Goal: Contribute content: Add original content to the website for others to see

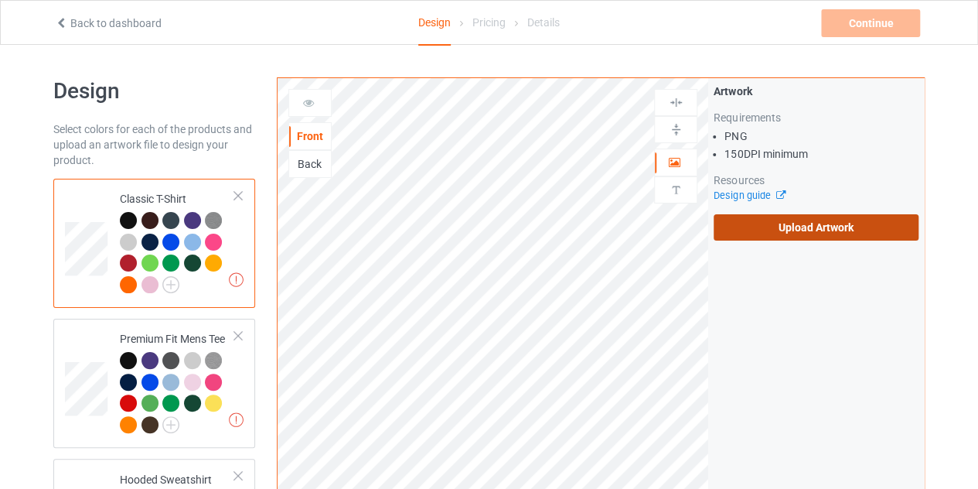
click at [740, 225] on label "Upload Artwork" at bounding box center [816, 227] width 205 height 26
click at [0, 0] on input "Upload Artwork" at bounding box center [0, 0] width 0 height 0
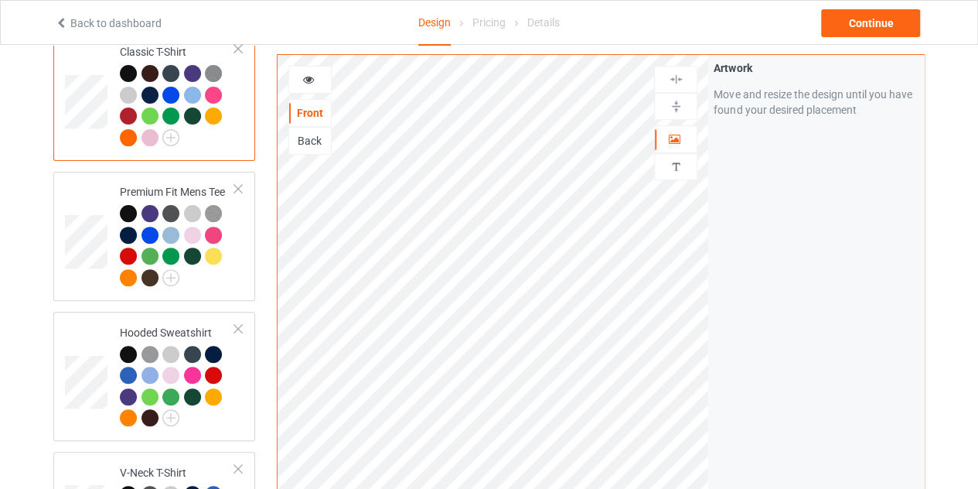
scroll to position [209, 0]
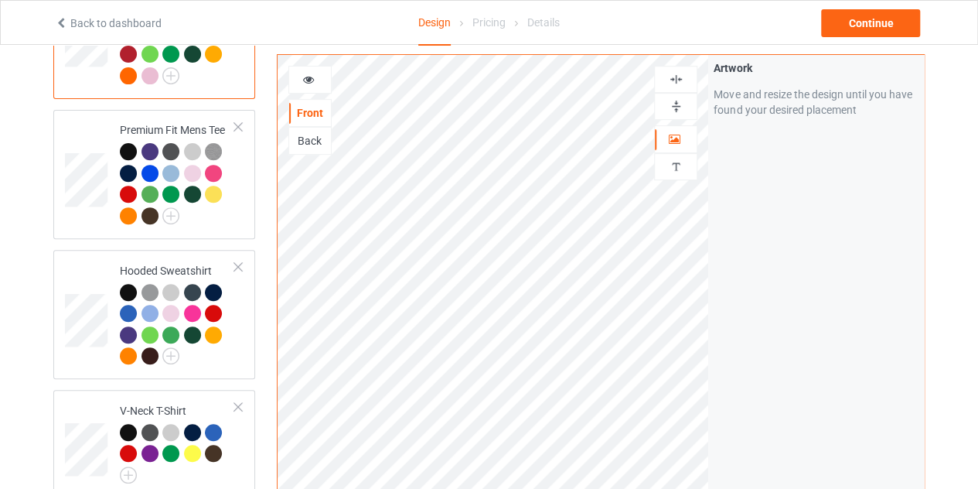
click at [300, 77] on div at bounding box center [310, 79] width 42 height 15
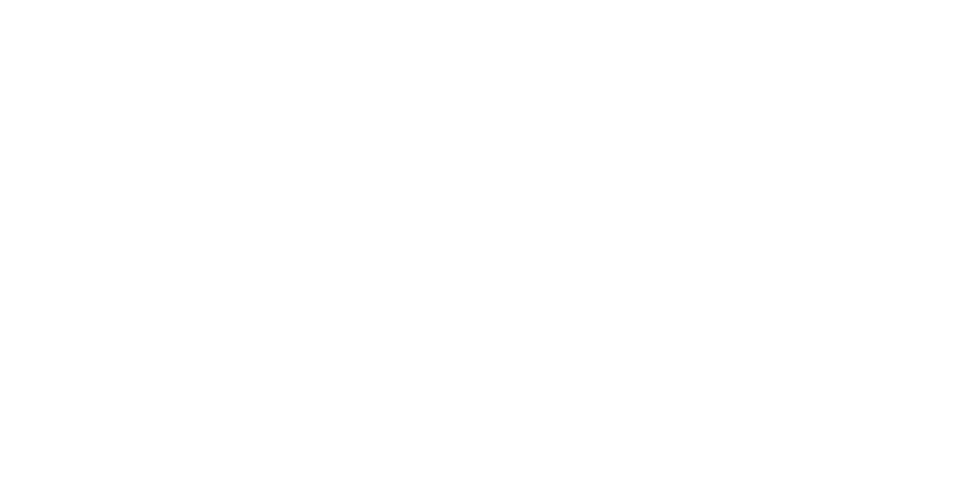
scroll to position [277, 0]
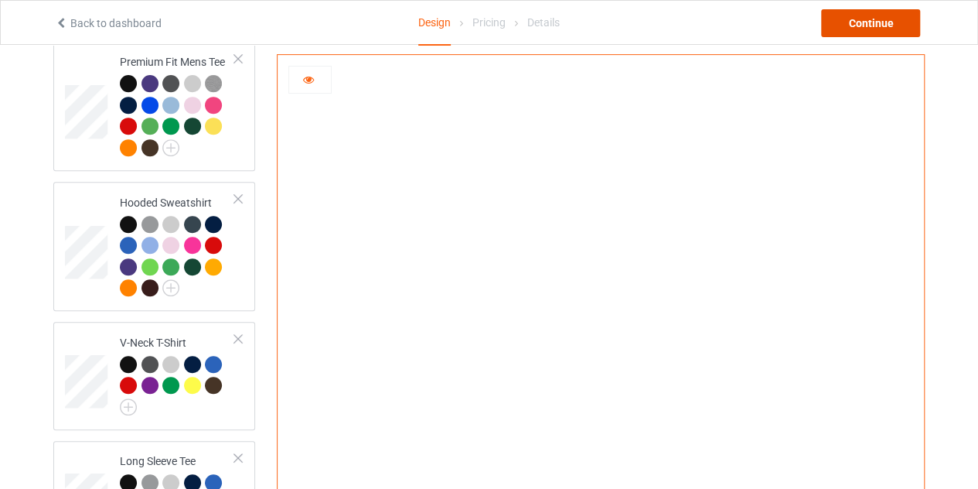
click at [868, 18] on div "Continue" at bounding box center [870, 23] width 99 height 28
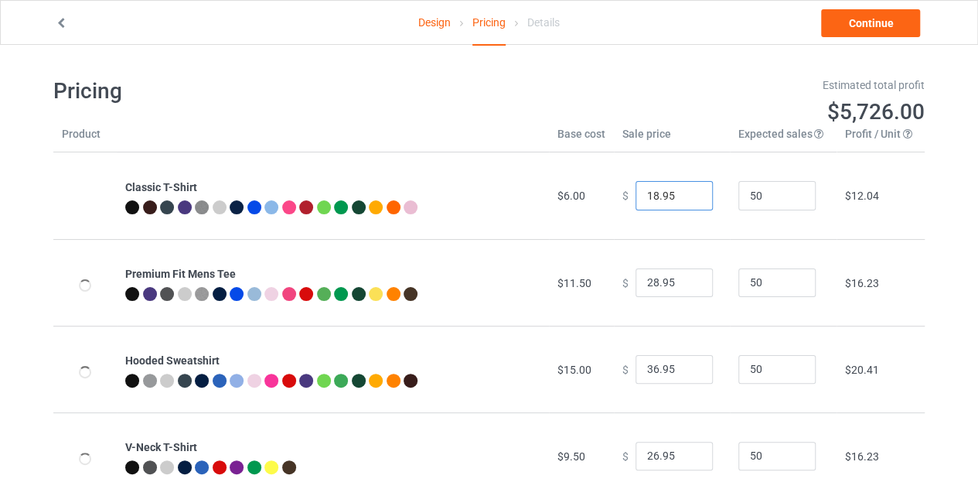
type input "18.95"
click at [688, 191] on input "18.95" at bounding box center [674, 195] width 77 height 29
click at [876, 15] on link "Continue" at bounding box center [870, 23] width 99 height 28
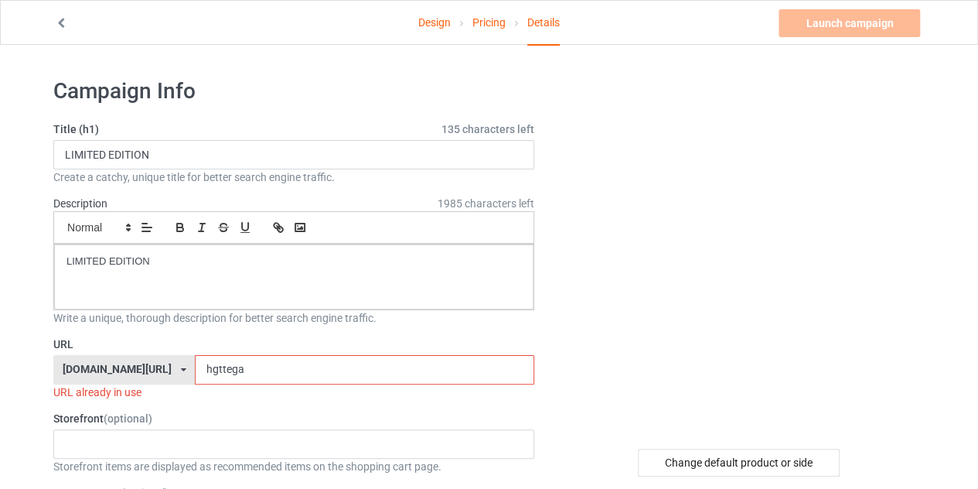
click at [293, 375] on input "hgttega" at bounding box center [364, 369] width 339 height 29
click at [167, 165] on input "LIMITED EDITION" at bounding box center [293, 154] width 481 height 29
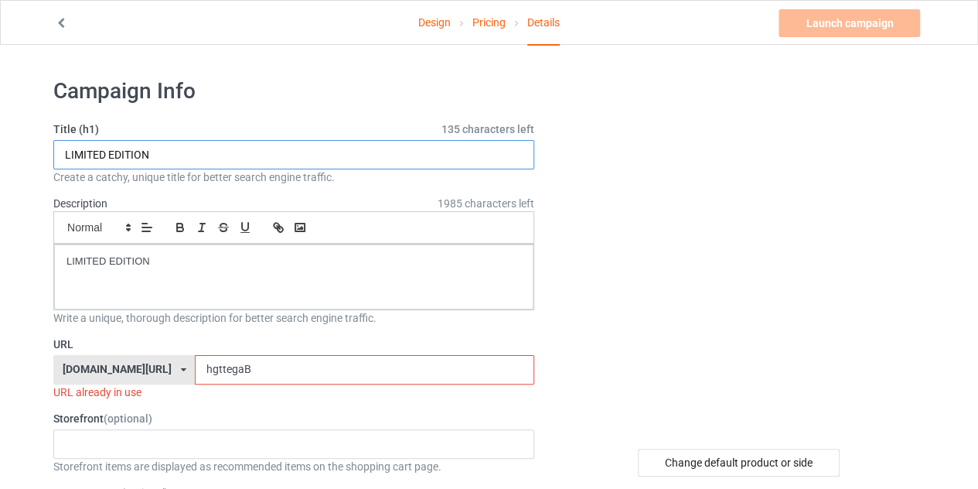
click at [167, 165] on input "LIMITED EDITION" at bounding box center [293, 154] width 481 height 29
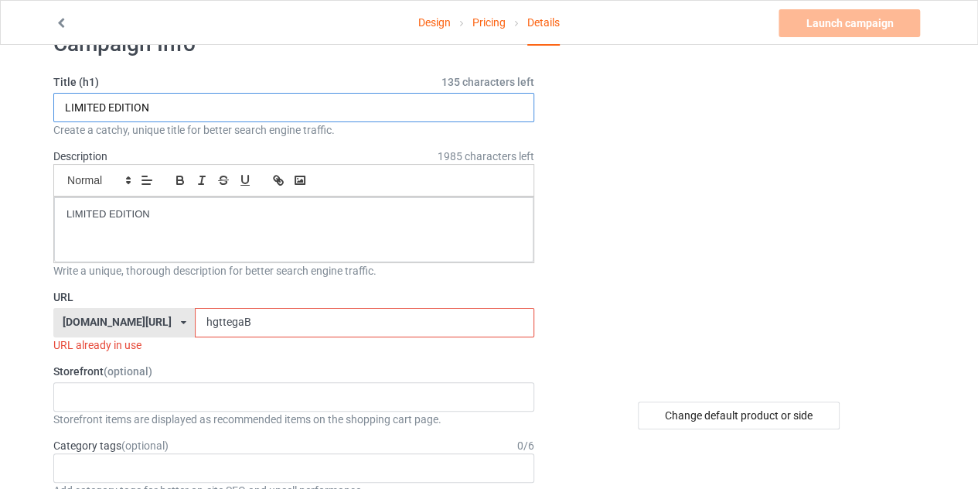
scroll to position [53, 0]
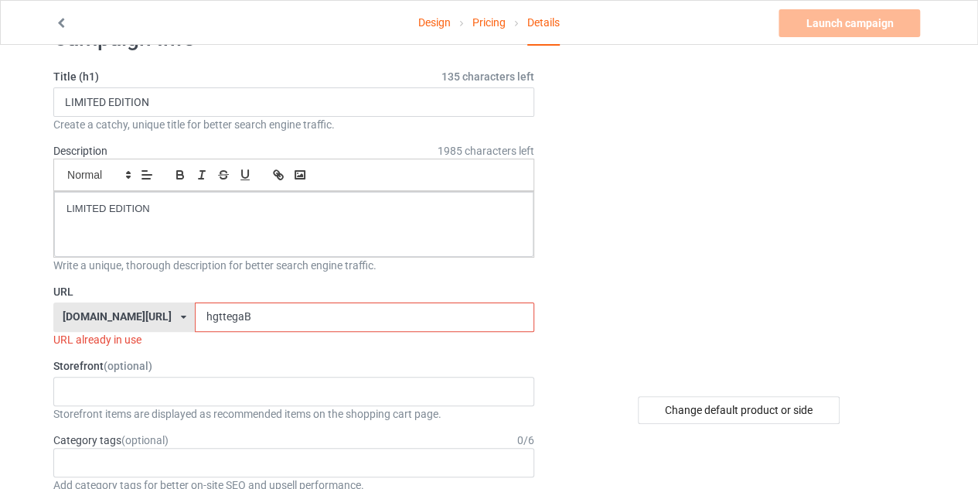
click at [323, 303] on input "hgttegaB" at bounding box center [364, 316] width 339 height 29
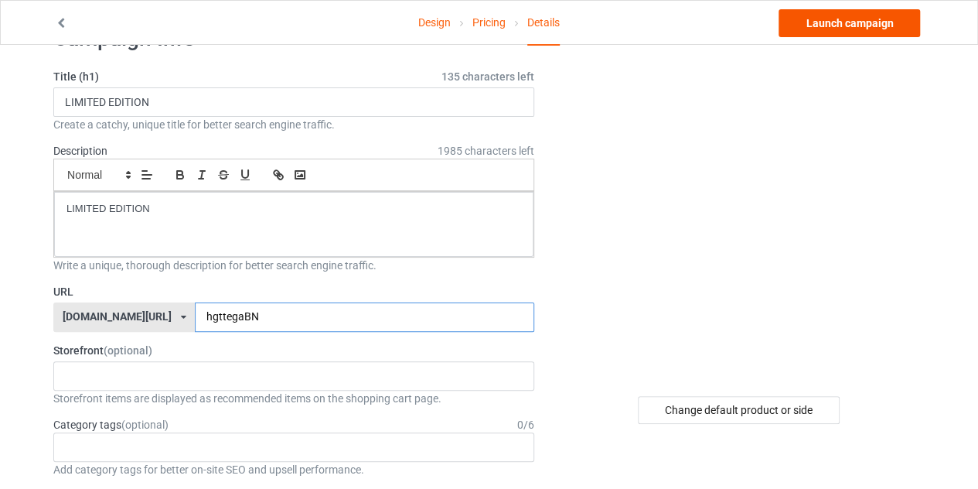
type input "hgttegaBN"
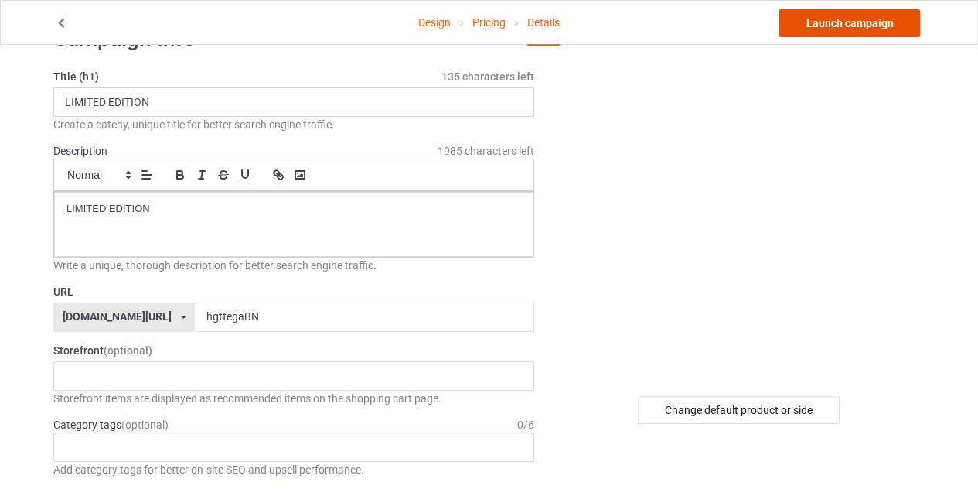
click at [865, 21] on link "Launch campaign" at bounding box center [850, 23] width 142 height 28
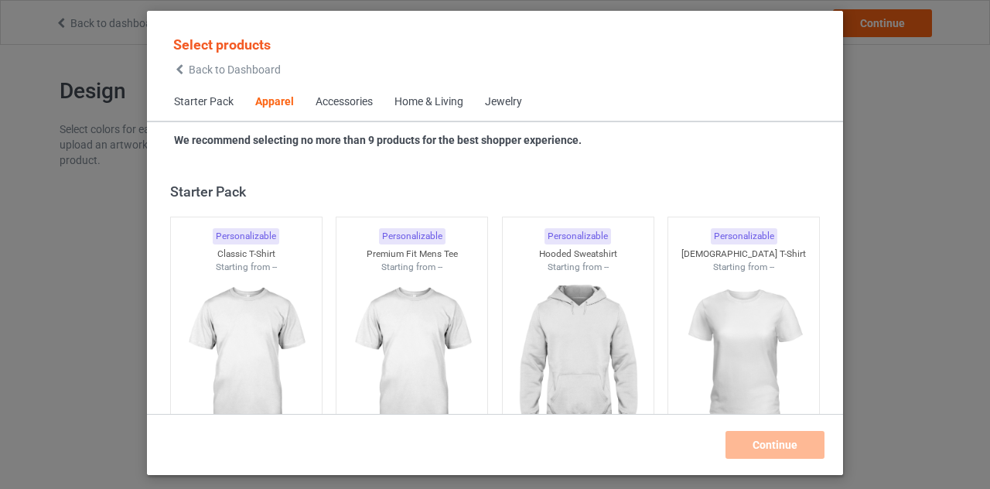
scroll to position [576, 0]
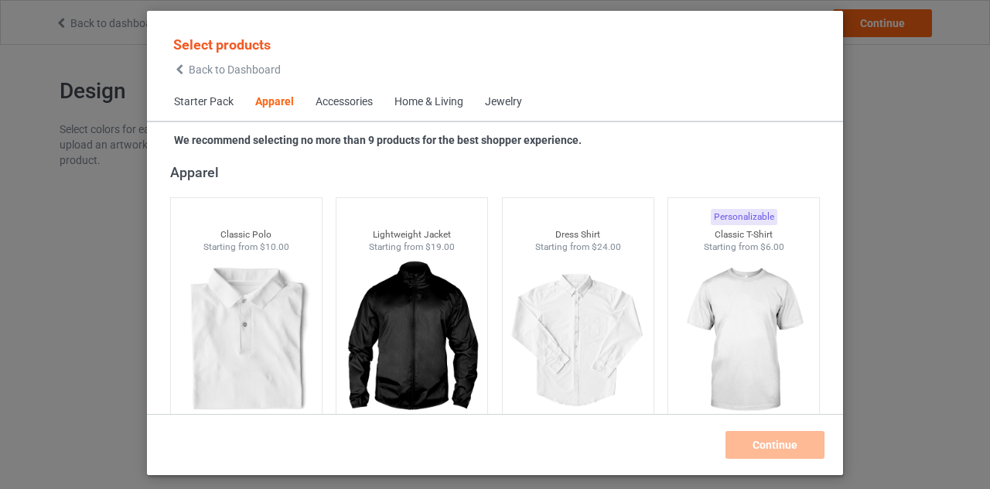
click at [184, 67] on icon at bounding box center [179, 69] width 13 height 11
